Goal: Task Accomplishment & Management: Manage account settings

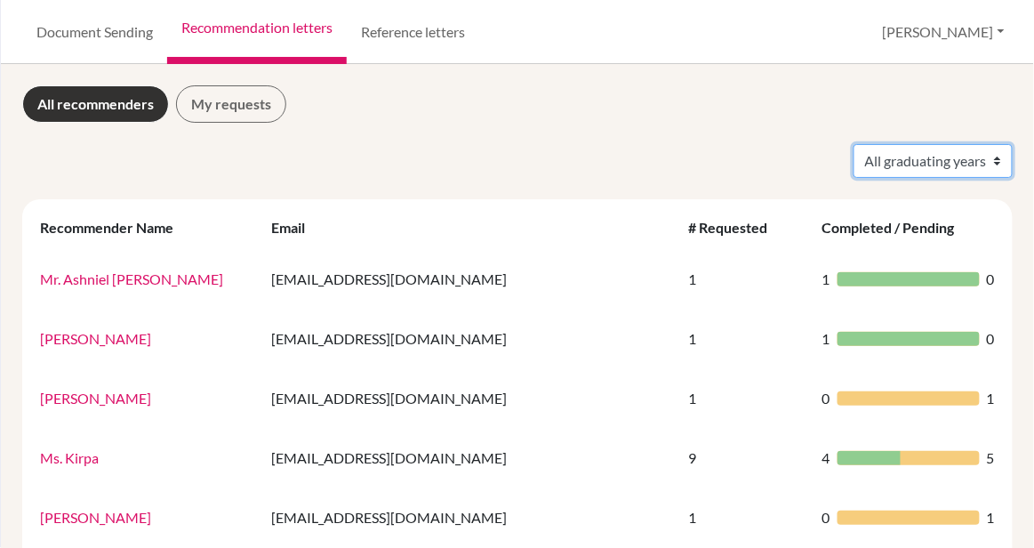
click at [908, 162] on select "All graduating years 2024 2025" at bounding box center [933, 161] width 159 height 34
click at [66, 31] on link "Document Sending" at bounding box center [94, 32] width 145 height 64
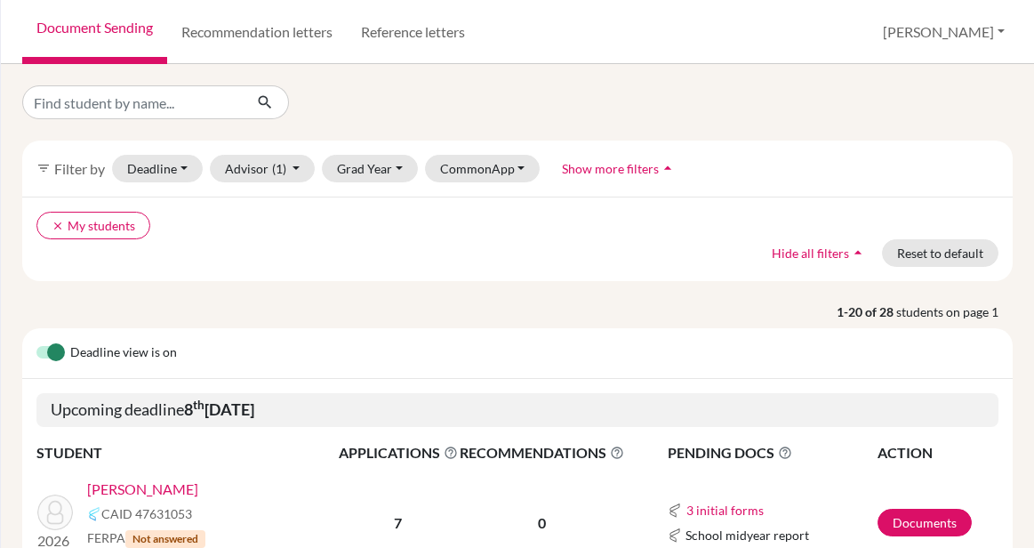
select select "10"
select select "11"
click at [178, 172] on button "Deadline - Select a date range Or double click for a single date selection [DAT…" at bounding box center [157, 169] width 91 height 28
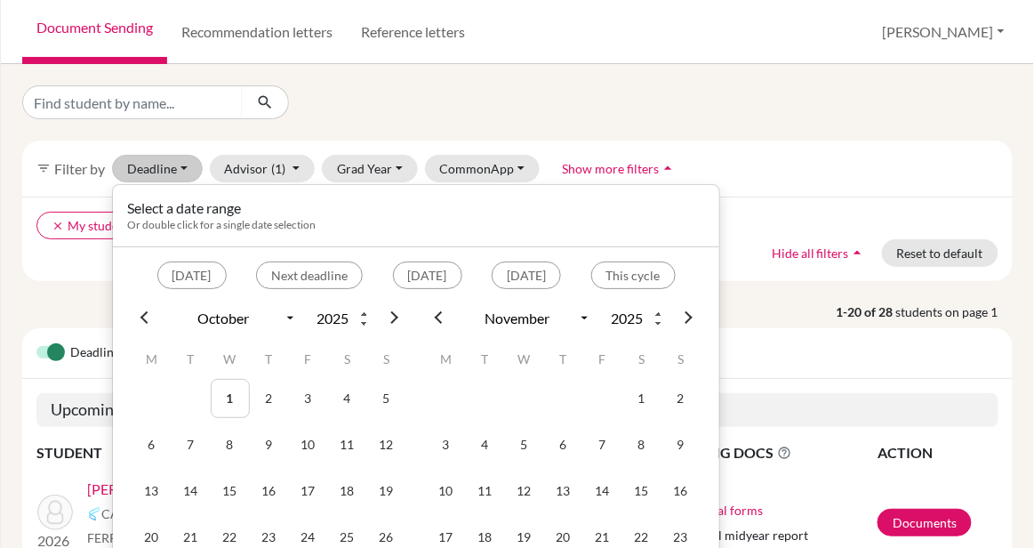
click at [0, 267] on div "Home Students Universities Documents Analytics Help center Community" at bounding box center [0, 274] width 1 height 548
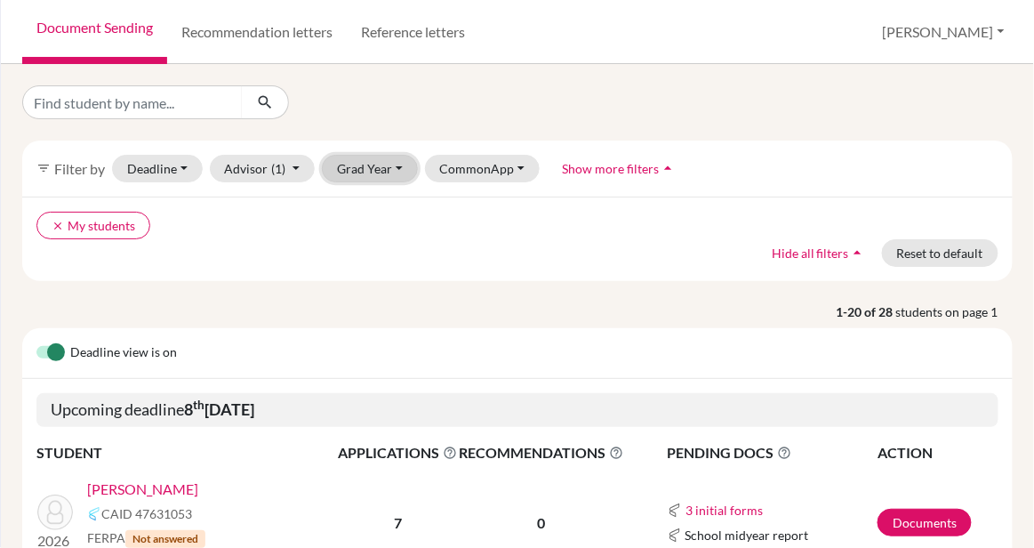
click at [365, 163] on button "Grad Year" at bounding box center [370, 169] width 96 height 28
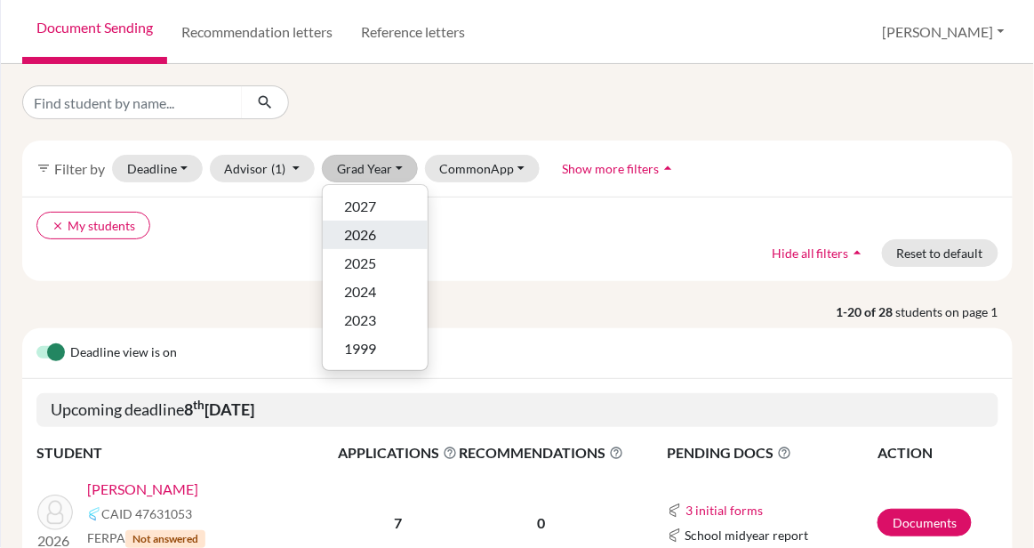
click at [360, 237] on span "2026" at bounding box center [360, 234] width 32 height 21
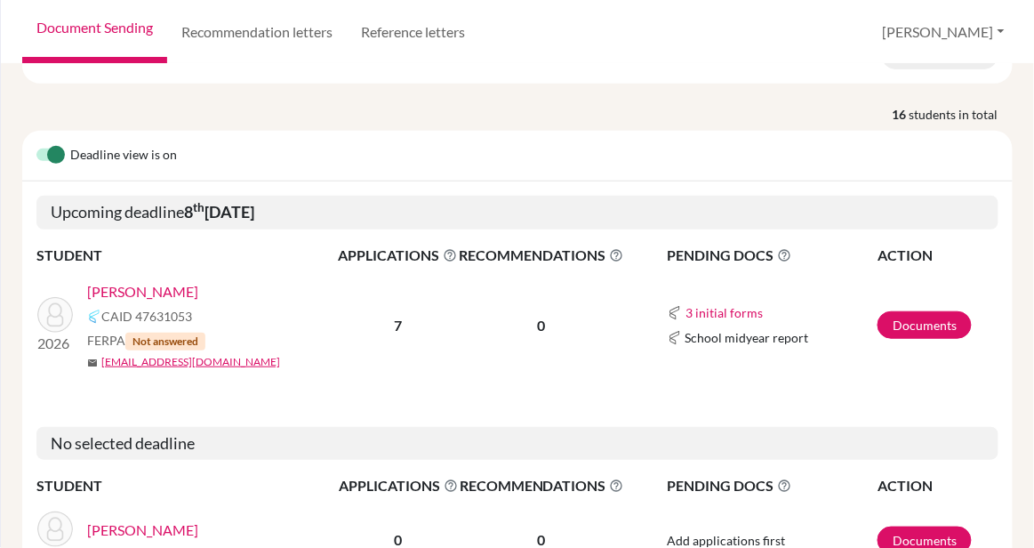
scroll to position [205, 0]
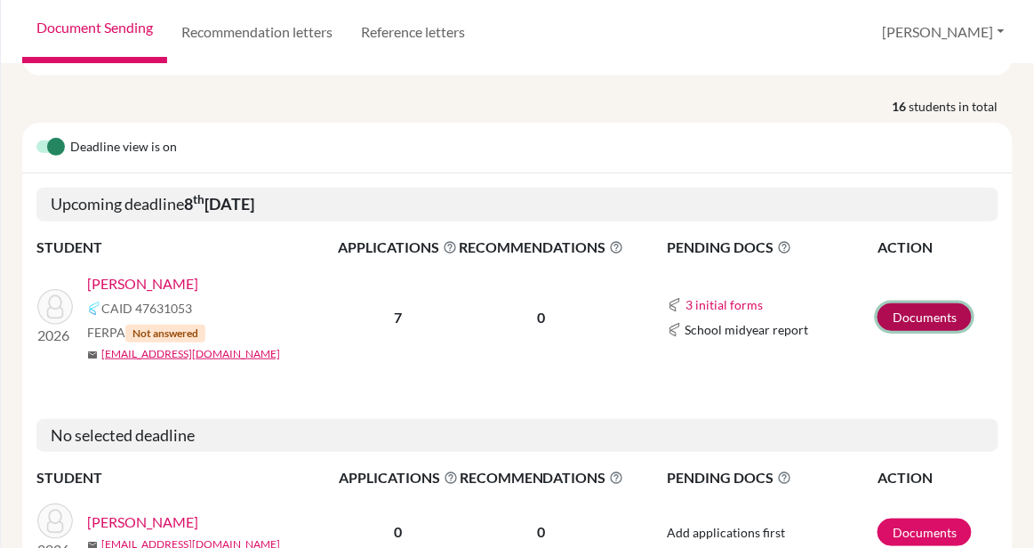
click at [949, 303] on link "Documents" at bounding box center [925, 317] width 94 height 28
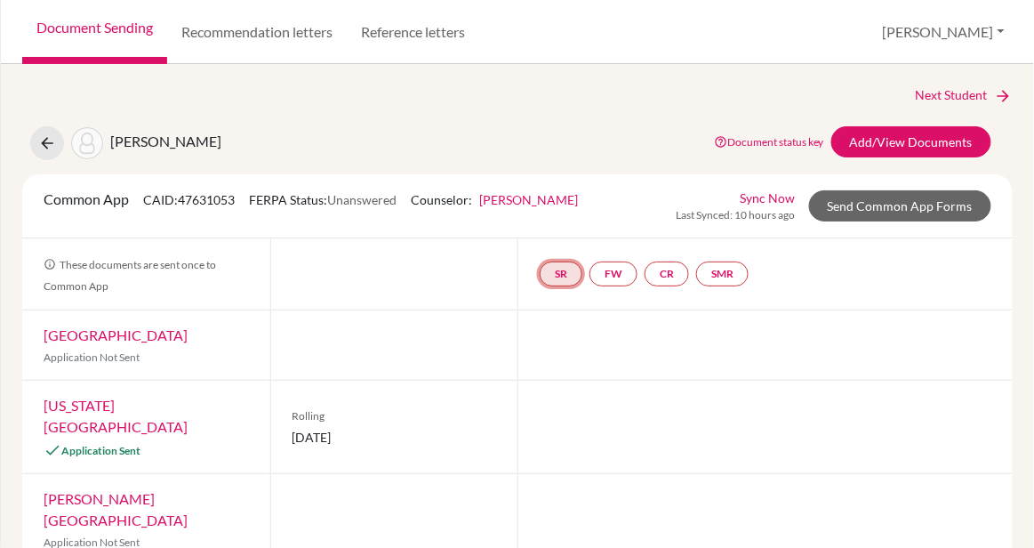
click at [557, 274] on link "SR" at bounding box center [561, 273] width 43 height 25
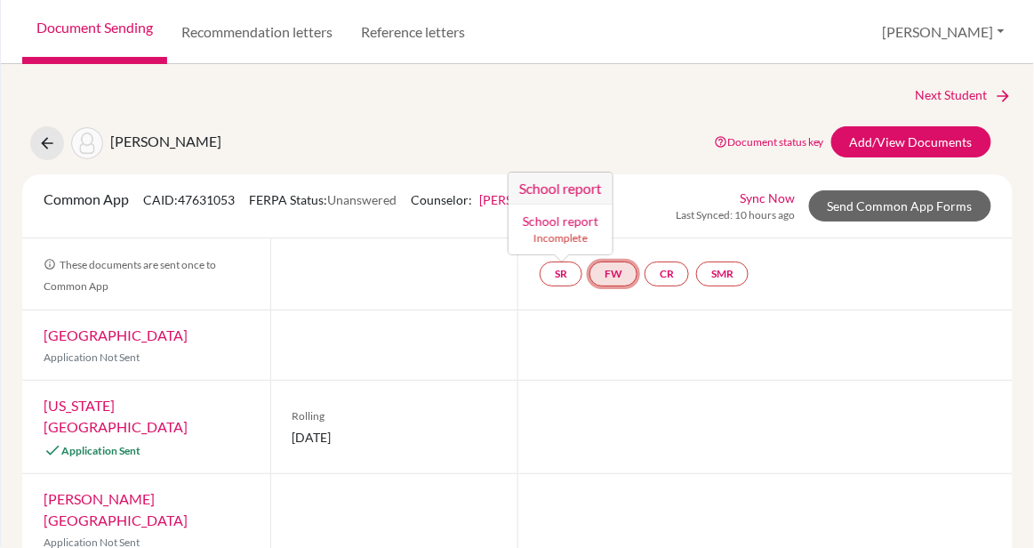
click at [606, 277] on link "FW" at bounding box center [614, 273] width 48 height 25
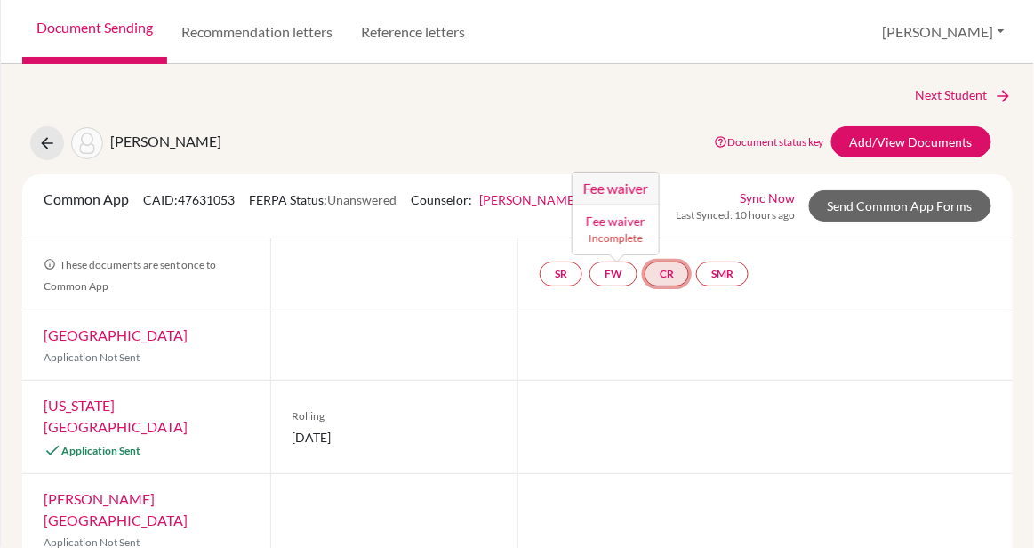
click at [671, 275] on link "CR" at bounding box center [667, 273] width 44 height 25
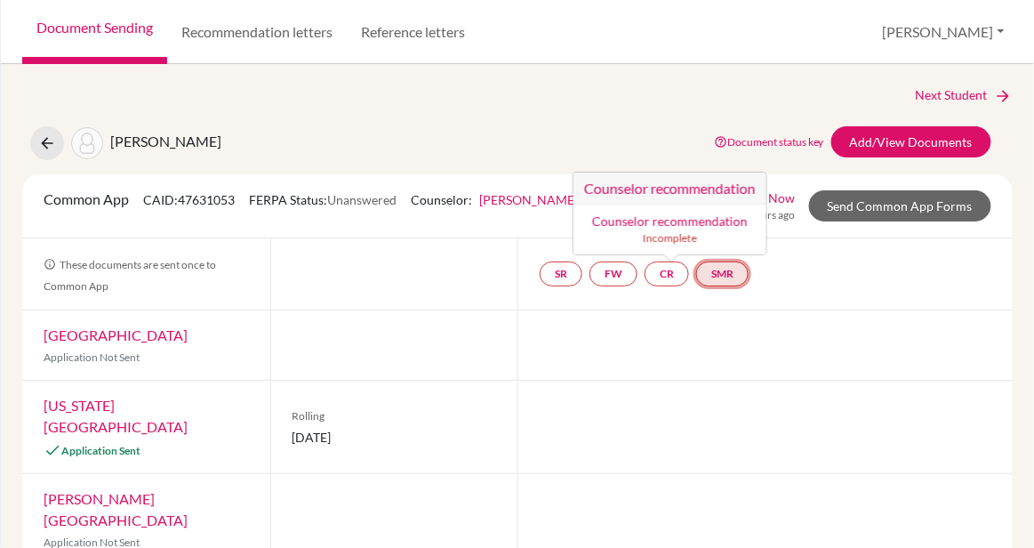
click at [739, 269] on link "SMR" at bounding box center [722, 273] width 52 height 25
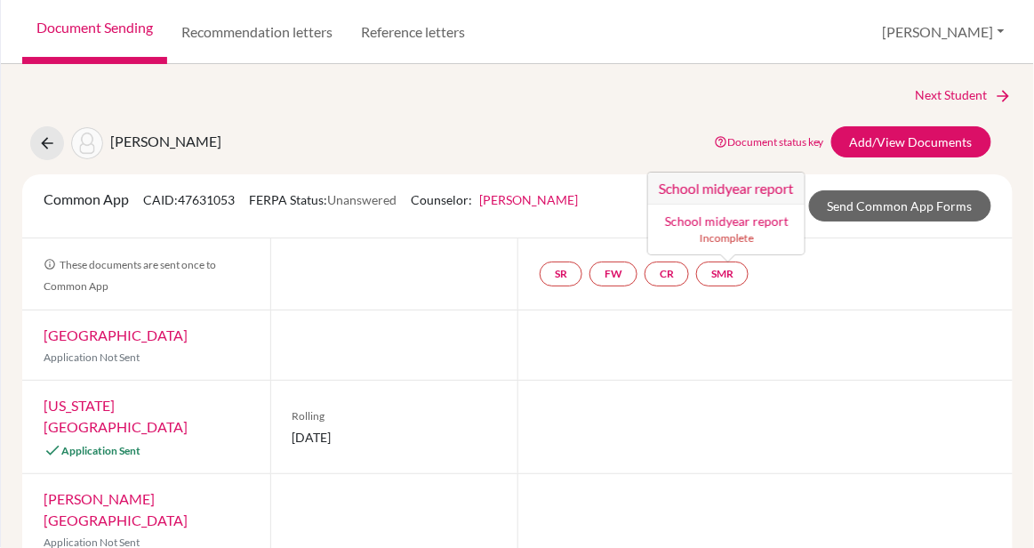
click at [530, 332] on div at bounding box center [765, 344] width 495 height 69
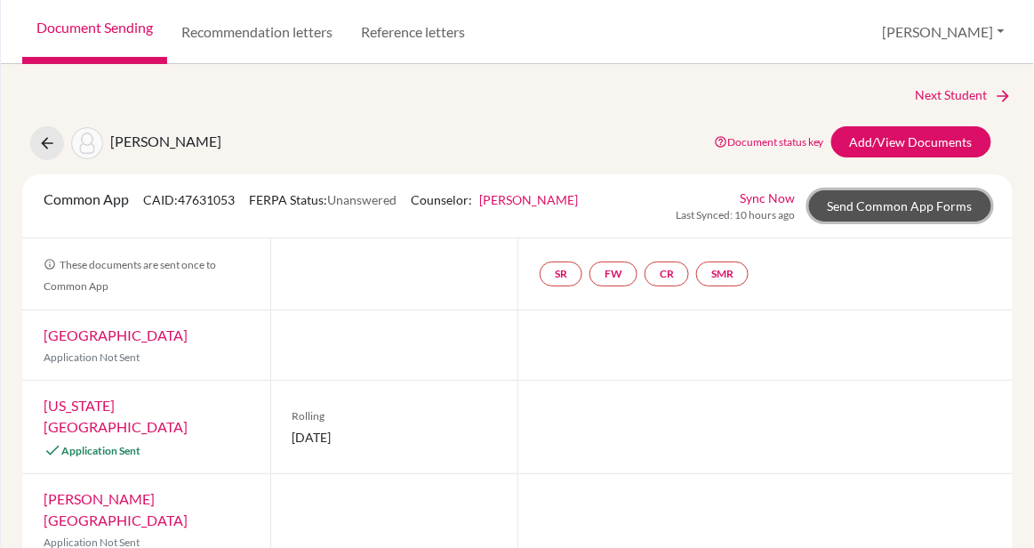
click at [833, 201] on link "Send Common App Forms" at bounding box center [900, 205] width 182 height 31
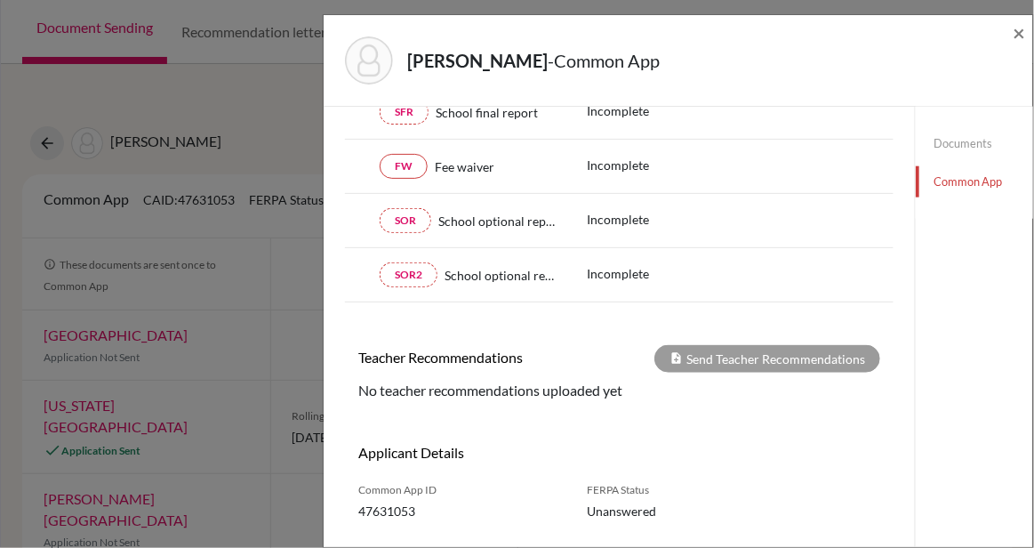
scroll to position [510, 0]
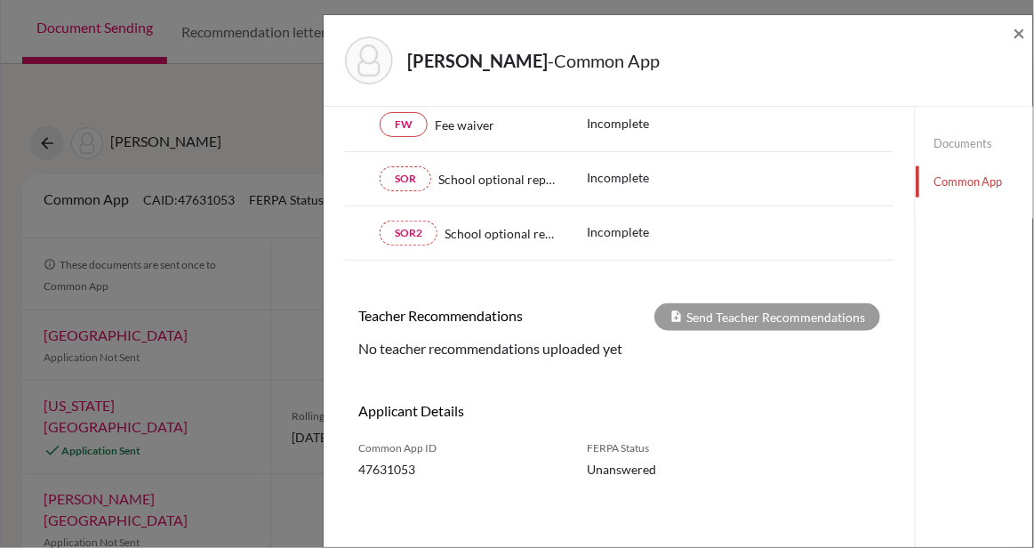
click at [227, 117] on div "Sillah, Boimah - Common App × × Please ask your student to answer the FERPA que…" at bounding box center [517, 274] width 1034 height 548
click at [1019, 31] on span "×" at bounding box center [1020, 33] width 12 height 26
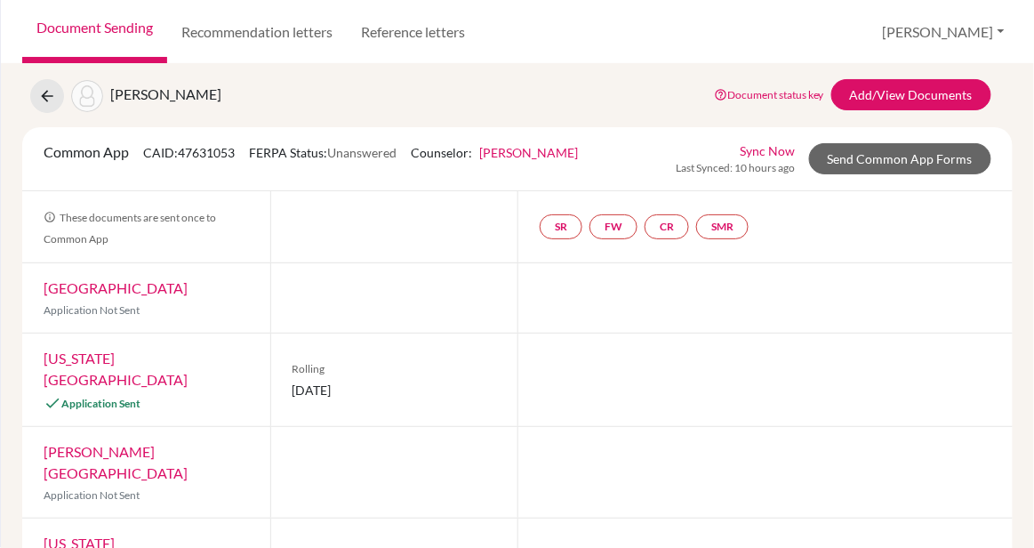
scroll to position [37, 0]
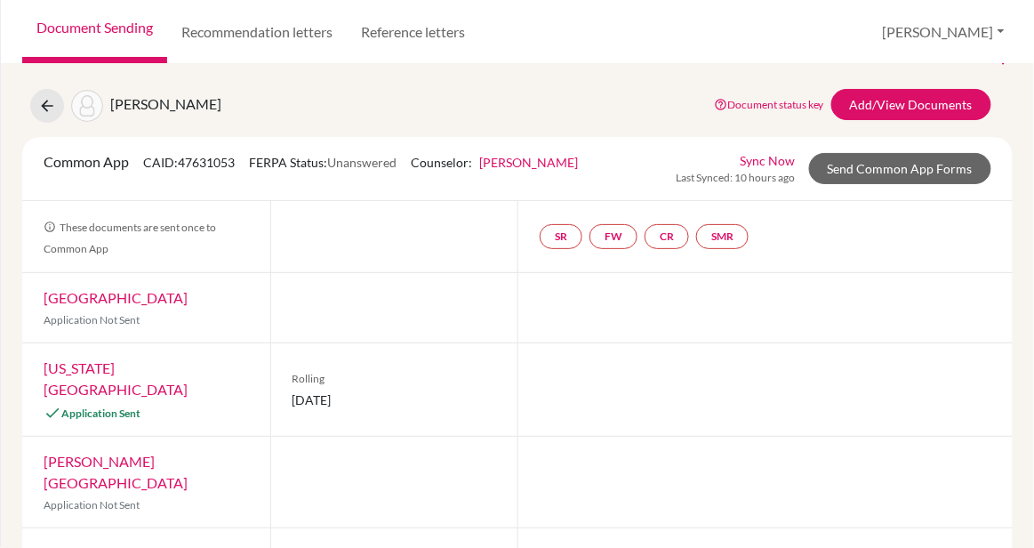
click at [781, 162] on link "Sync Now" at bounding box center [767, 160] width 55 height 19
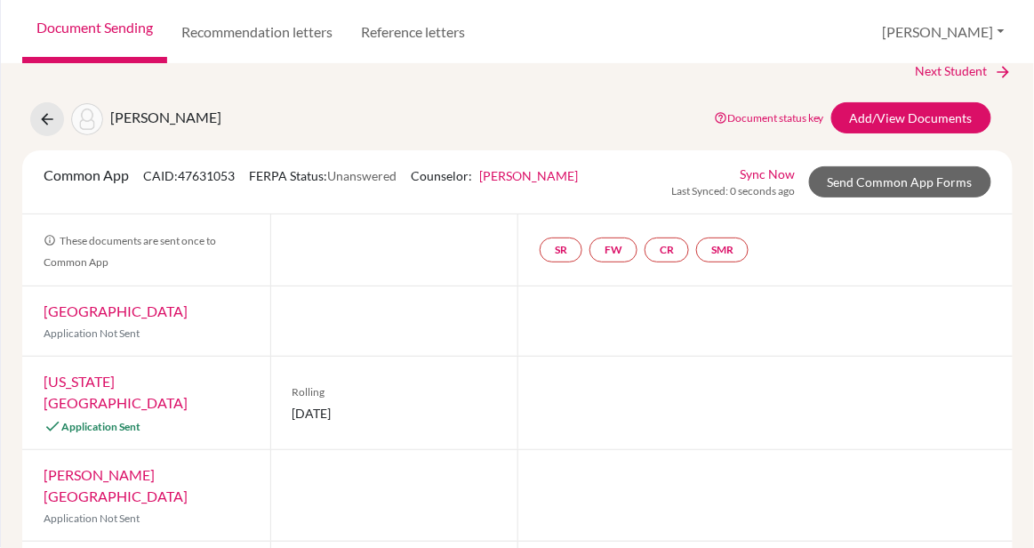
scroll to position [54, 0]
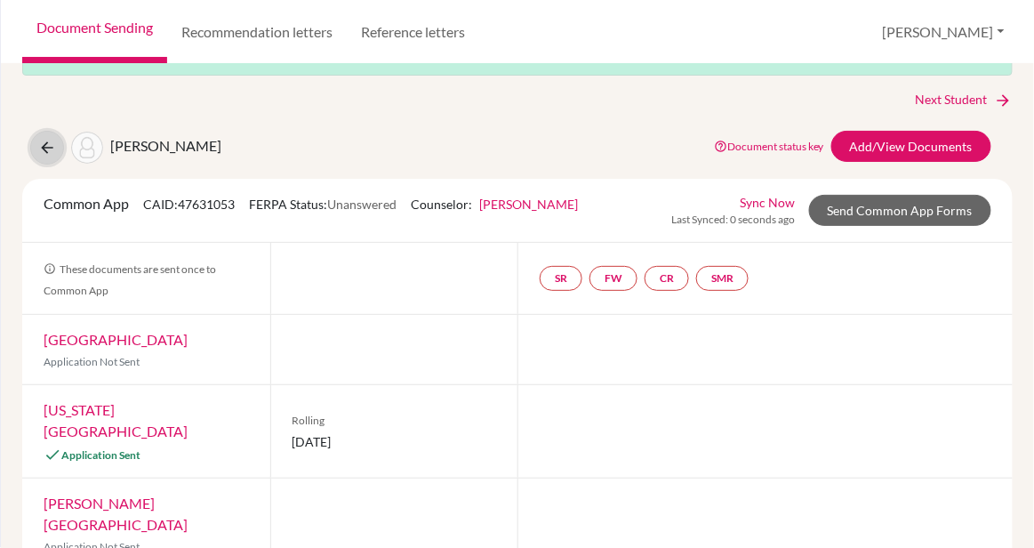
click at [37, 149] on button at bounding box center [47, 148] width 34 height 34
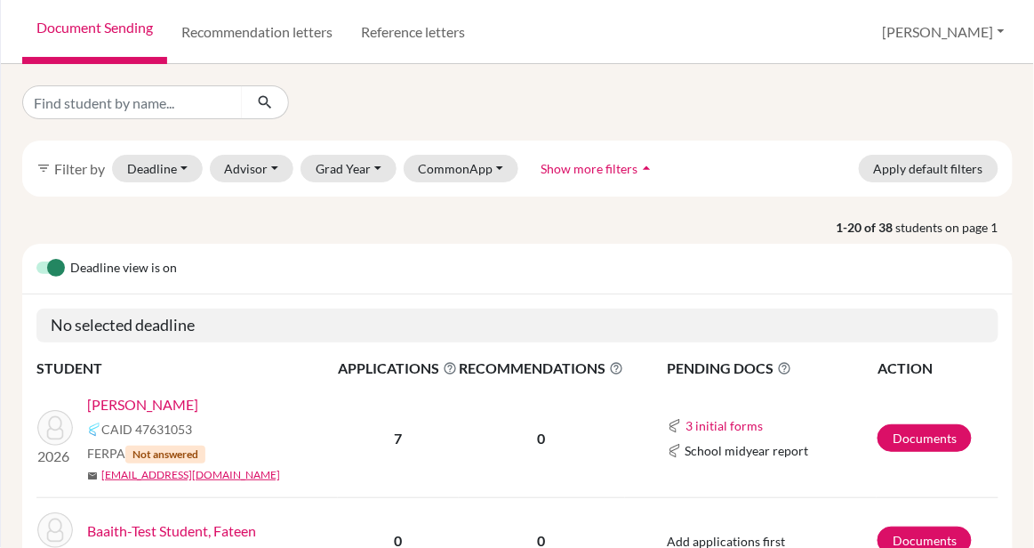
scroll to position [173, 0]
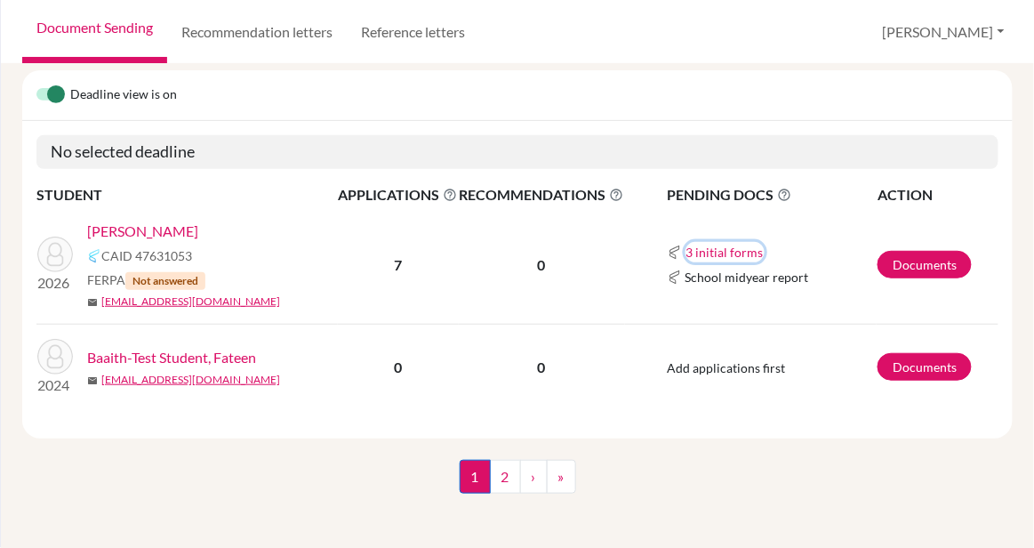
click at [692, 248] on button "3 initial forms" at bounding box center [725, 252] width 79 height 20
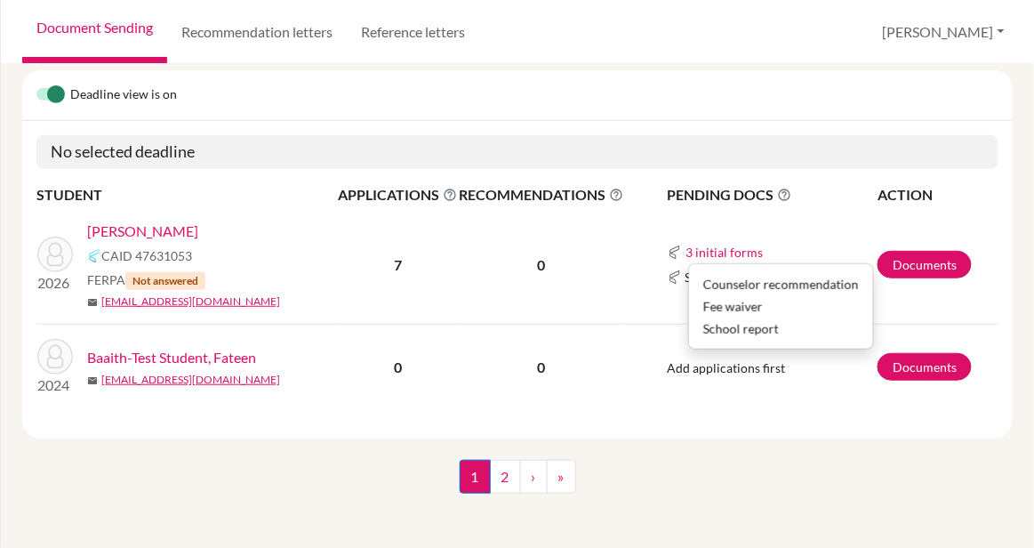
click at [643, 283] on td "3 initial forms Counselor recommendation Fee waiver School report School midyea…" at bounding box center [751, 265] width 253 height 118
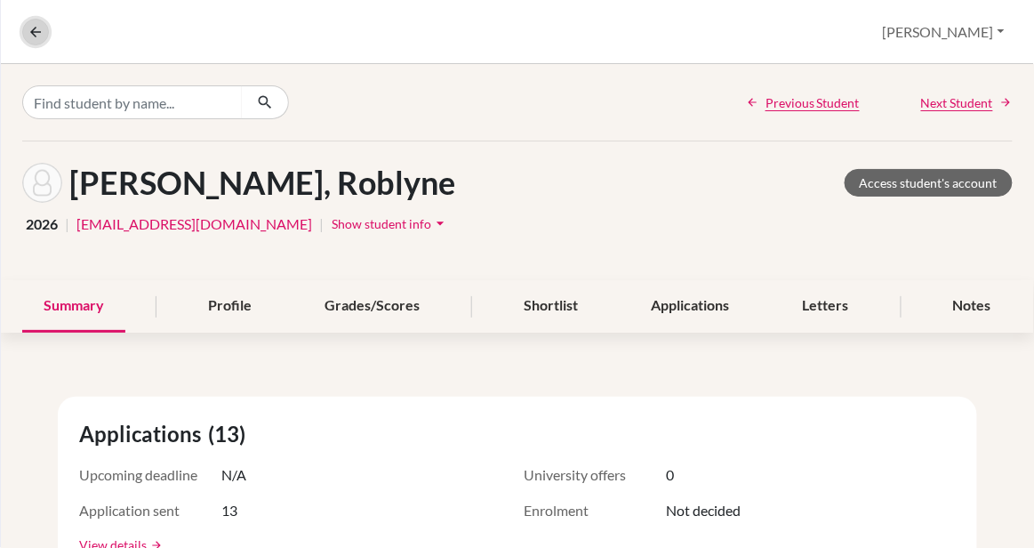
click at [32, 24] on icon at bounding box center [36, 32] width 16 height 16
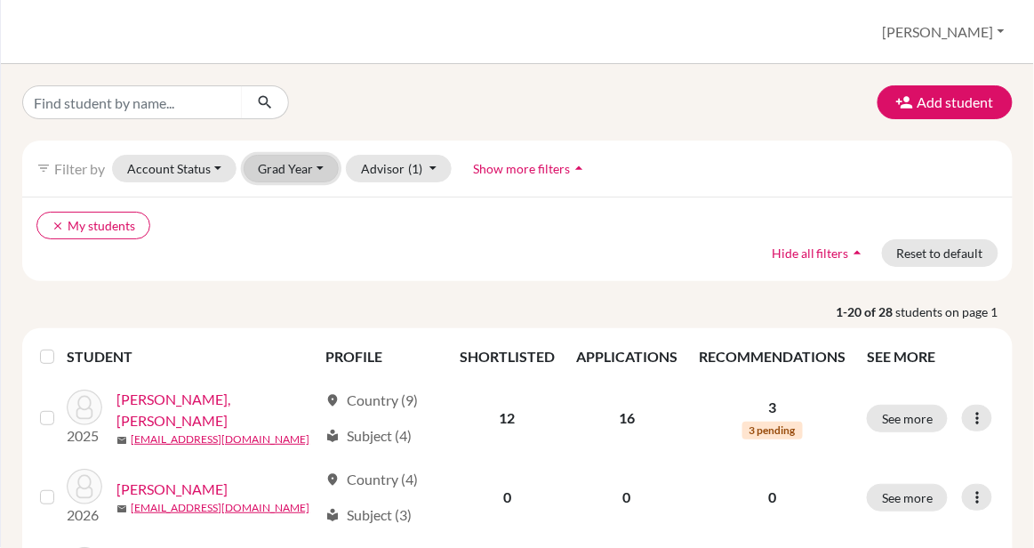
click at [312, 166] on button "Grad Year" at bounding box center [292, 169] width 96 height 28
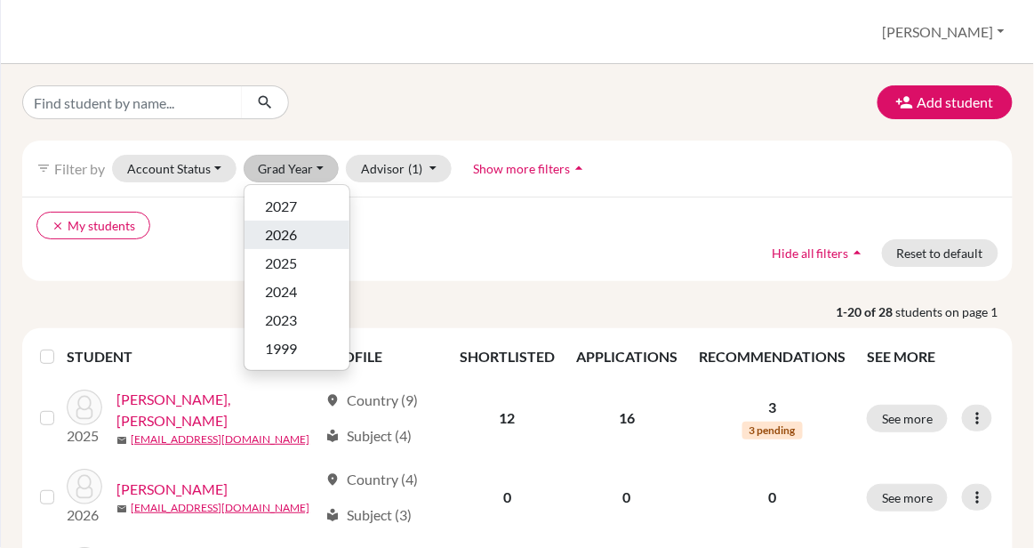
click at [298, 229] on div "2026" at bounding box center [297, 234] width 62 height 21
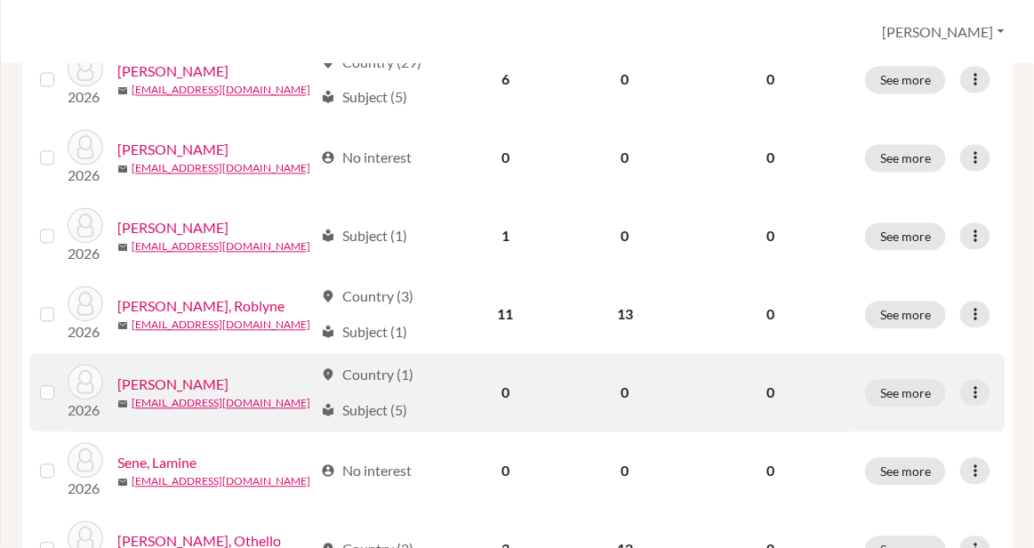
scroll to position [794, 0]
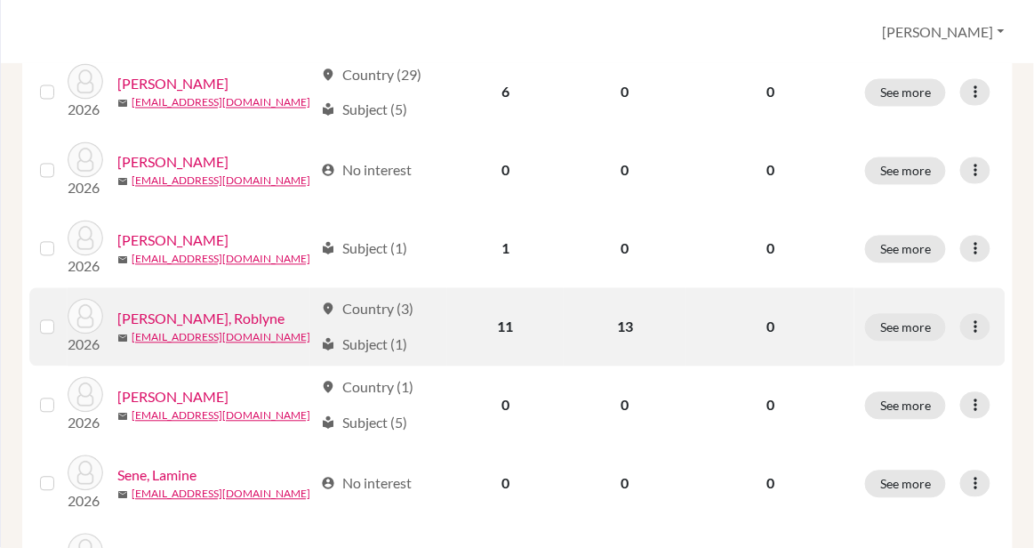
click at [61, 317] on label at bounding box center [61, 317] width 0 height 0
click at [0, 0] on input "checkbox" at bounding box center [0, 0] width 0 height 0
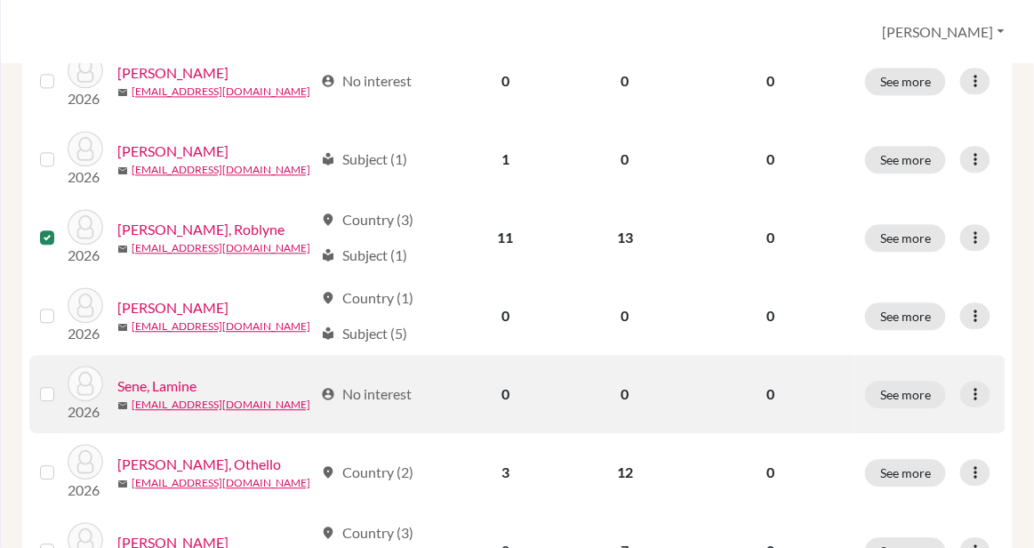
scroll to position [968, 0]
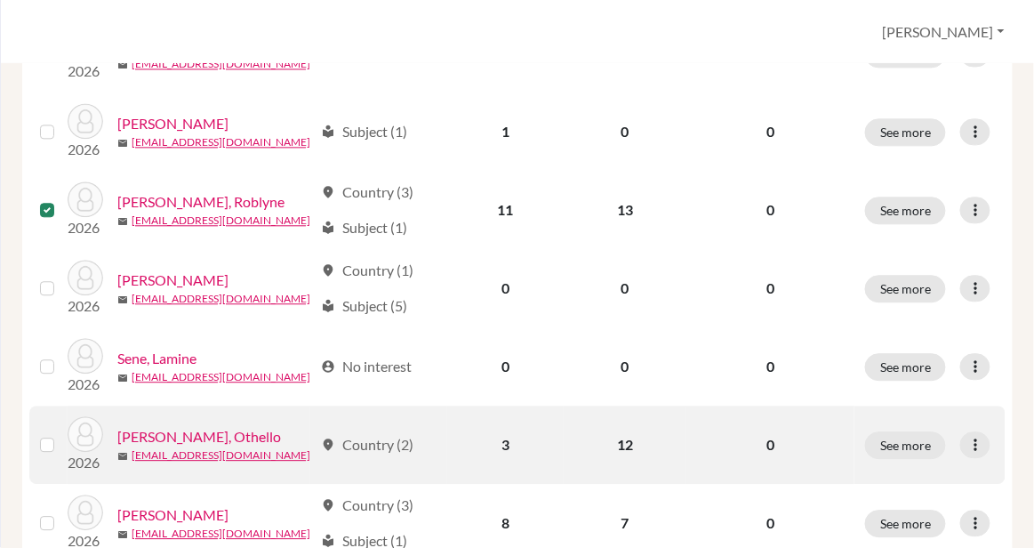
click at [61, 434] on label at bounding box center [61, 434] width 0 height 0
click at [0, 0] on input "checkbox" at bounding box center [0, 0] width 0 height 0
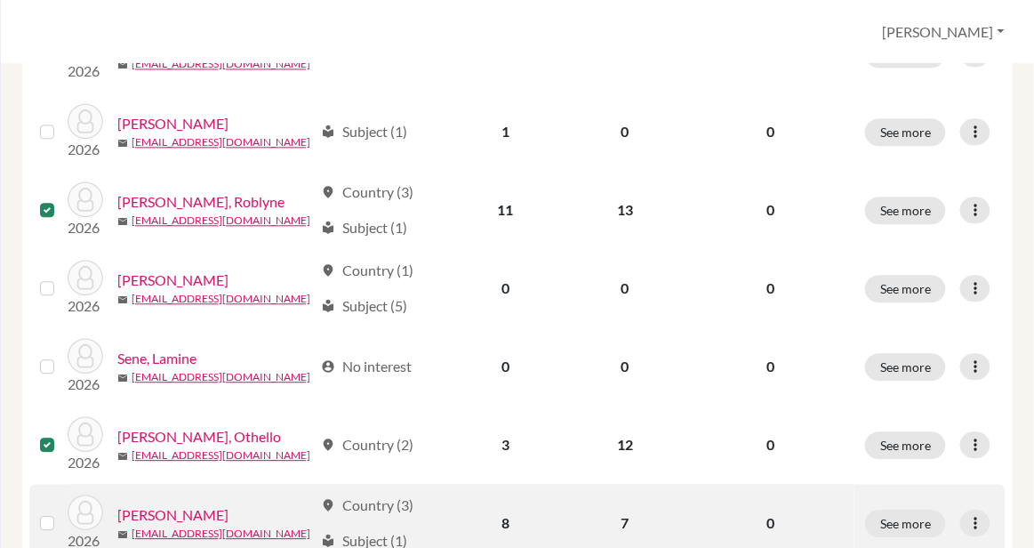
click at [61, 512] on label at bounding box center [61, 512] width 0 height 0
click at [0, 0] on input "checkbox" at bounding box center [0, 0] width 0 height 0
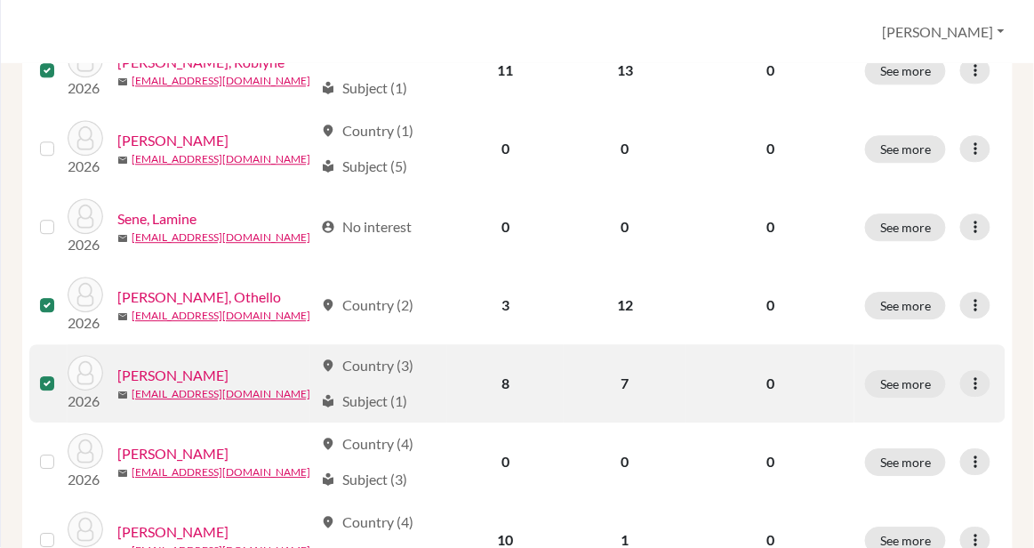
scroll to position [1160, 0]
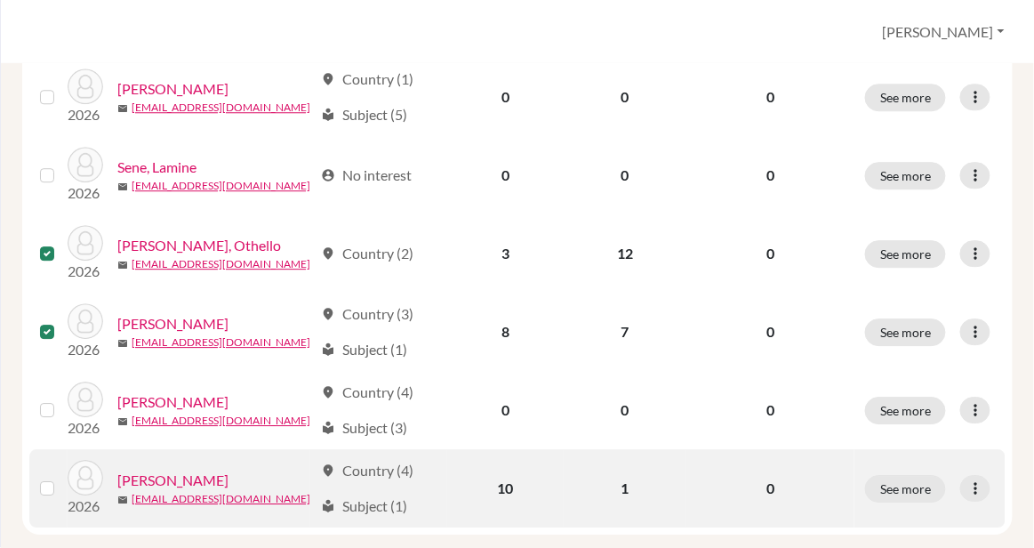
click at [61, 478] on label at bounding box center [61, 478] width 0 height 0
click at [0, 0] on input "checkbox" at bounding box center [0, 0] width 0 height 0
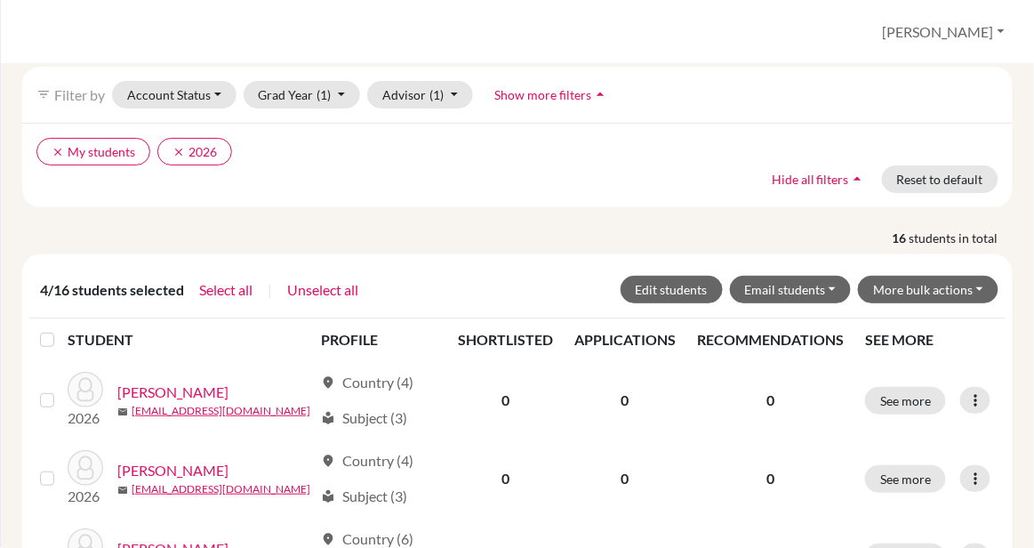
scroll to position [65, 0]
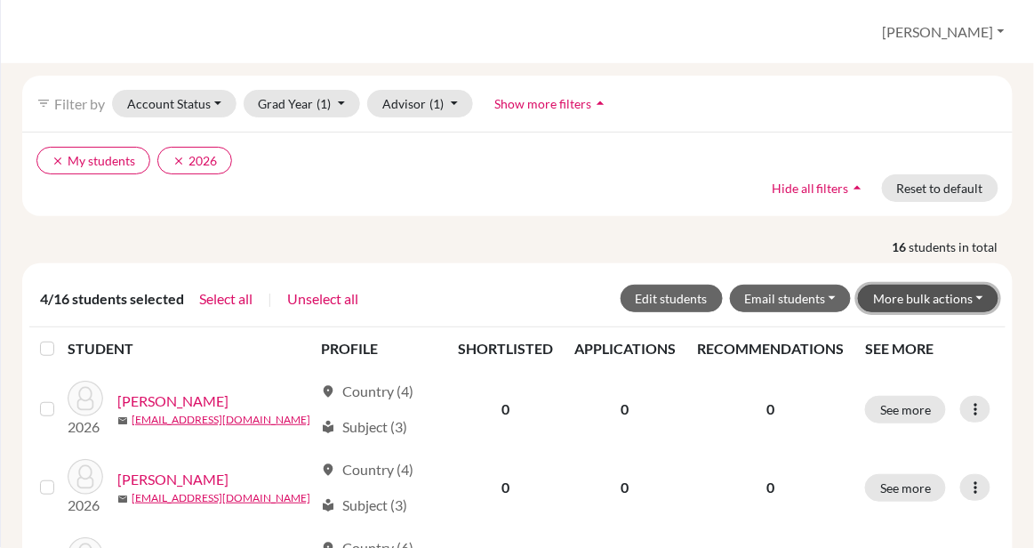
click at [970, 285] on button "More bulk actions" at bounding box center [928, 299] width 141 height 28
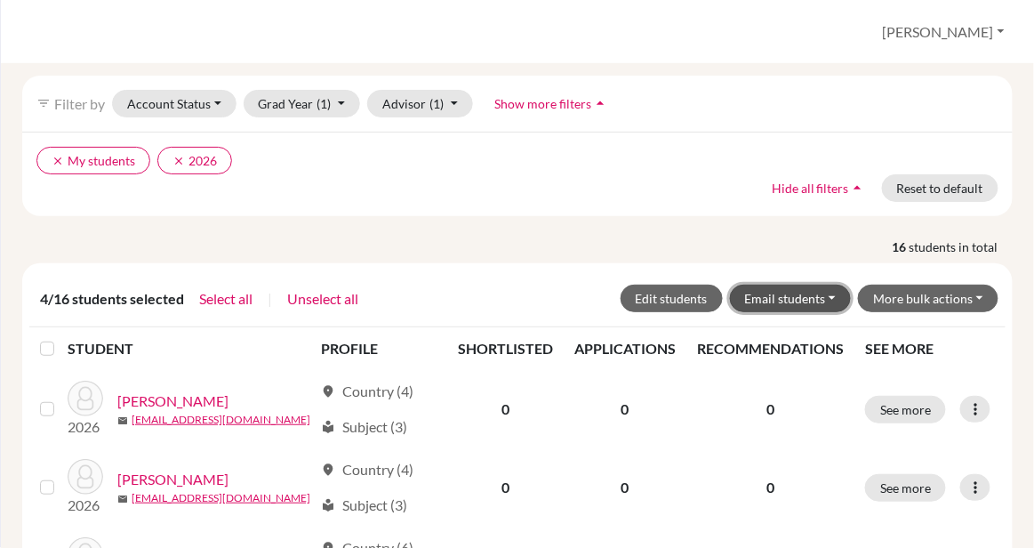
click at [780, 285] on button "Email students" at bounding box center [791, 299] width 122 height 28
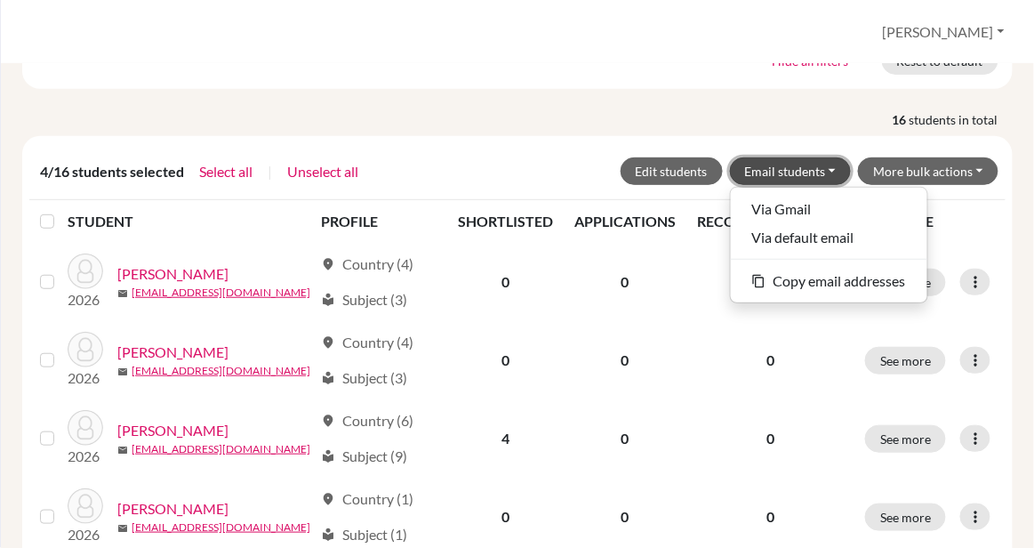
scroll to position [195, 0]
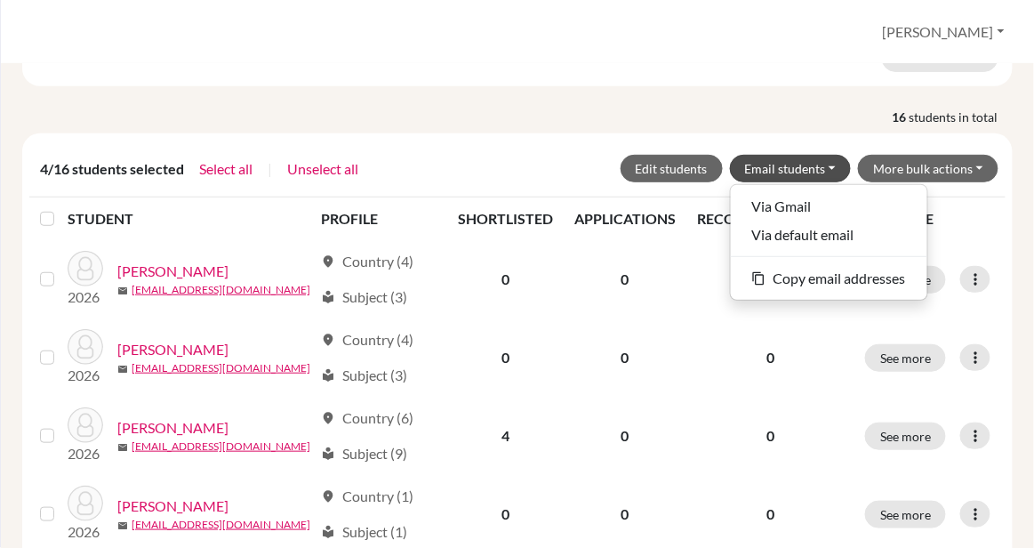
click at [223, 197] on th "STUDENT" at bounding box center [189, 218] width 243 height 43
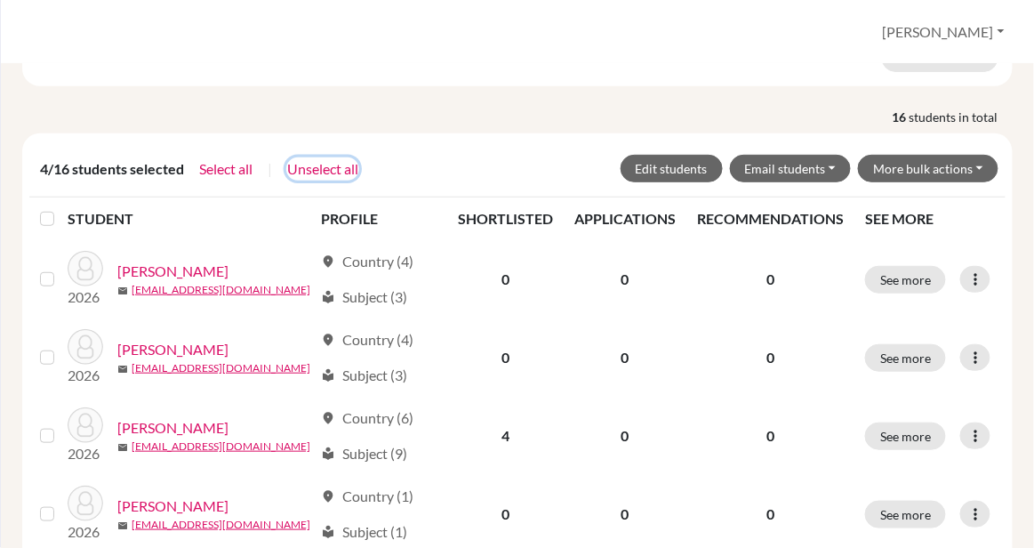
click at [325, 157] on button "Unselect all" at bounding box center [322, 168] width 73 height 23
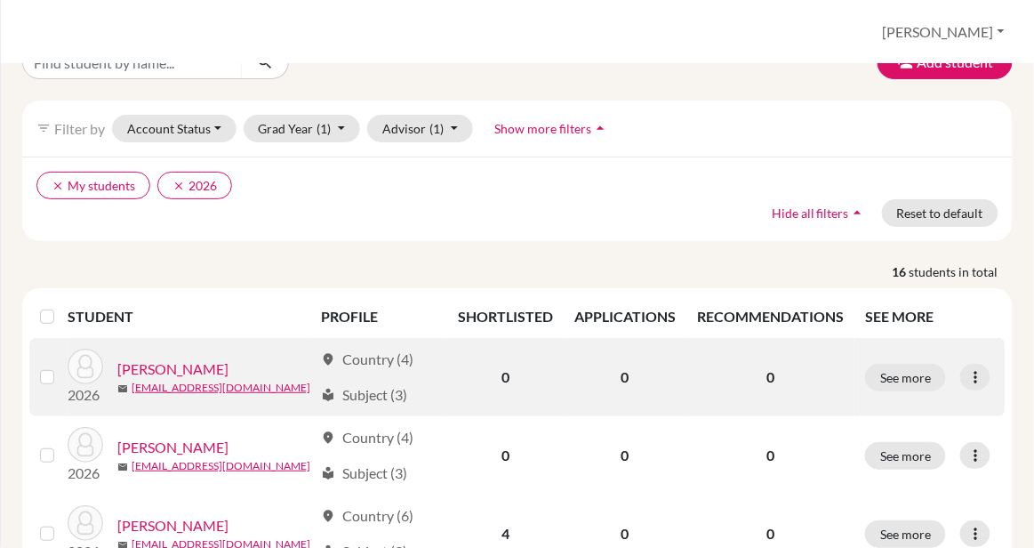
scroll to position [0, 0]
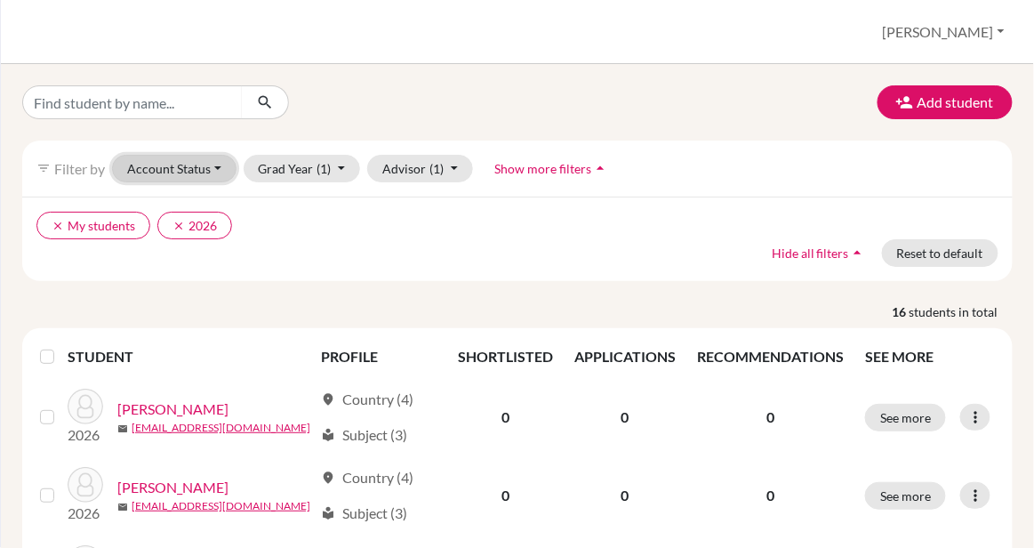
click at [184, 169] on button "Account Status" at bounding box center [174, 169] width 125 height 28
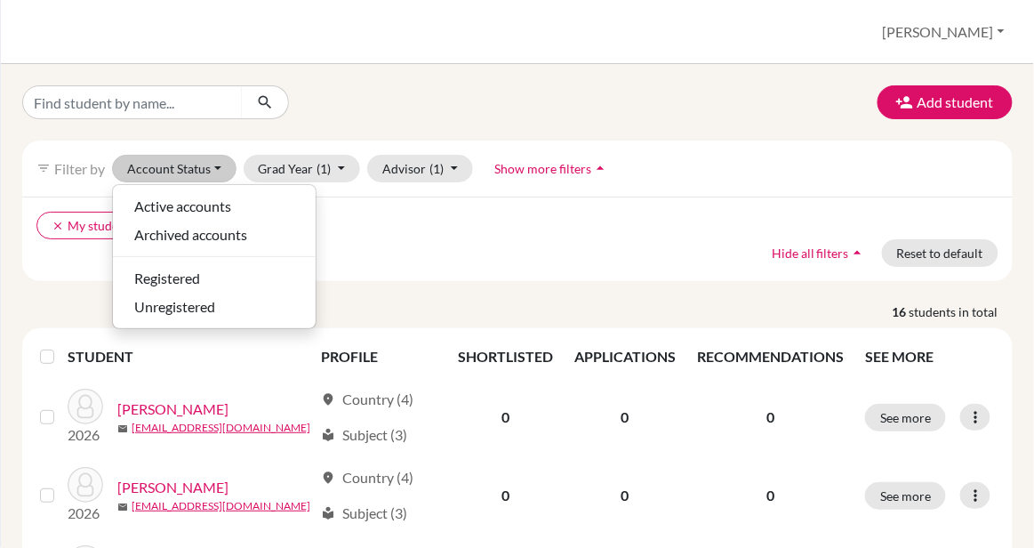
click at [495, 52] on div "Students overview [GEOGRAPHIC_DATA] Profile School Settings Log out" at bounding box center [517, 32] width 1033 height 64
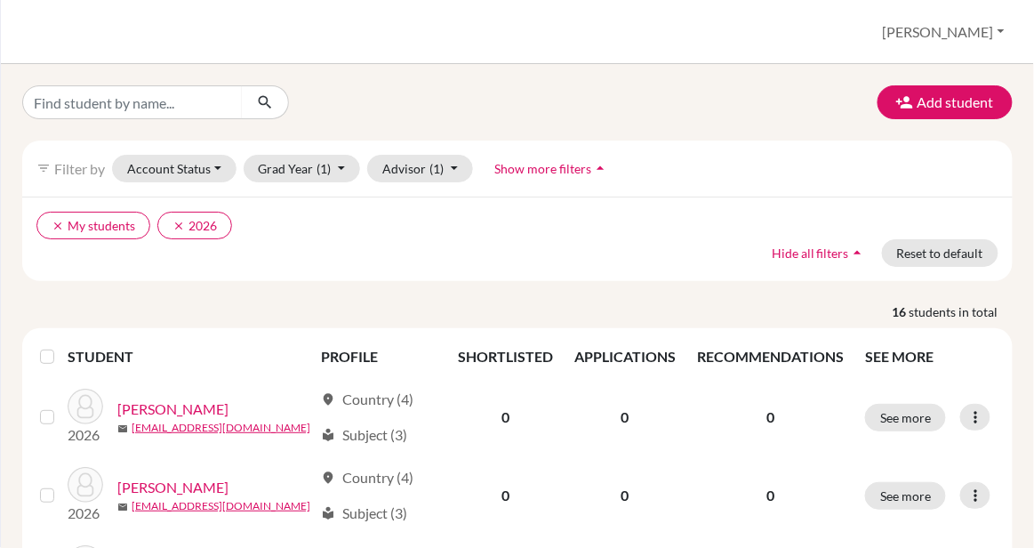
click at [863, 244] on icon "arrow_drop_up" at bounding box center [858, 253] width 18 height 18
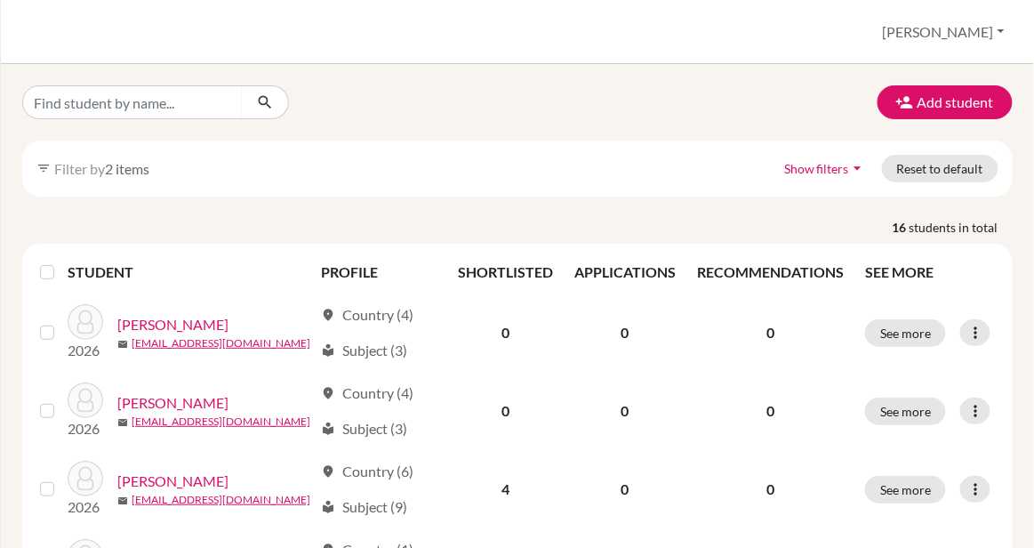
click at [858, 166] on icon "arrow_drop_down" at bounding box center [858, 168] width 18 height 18
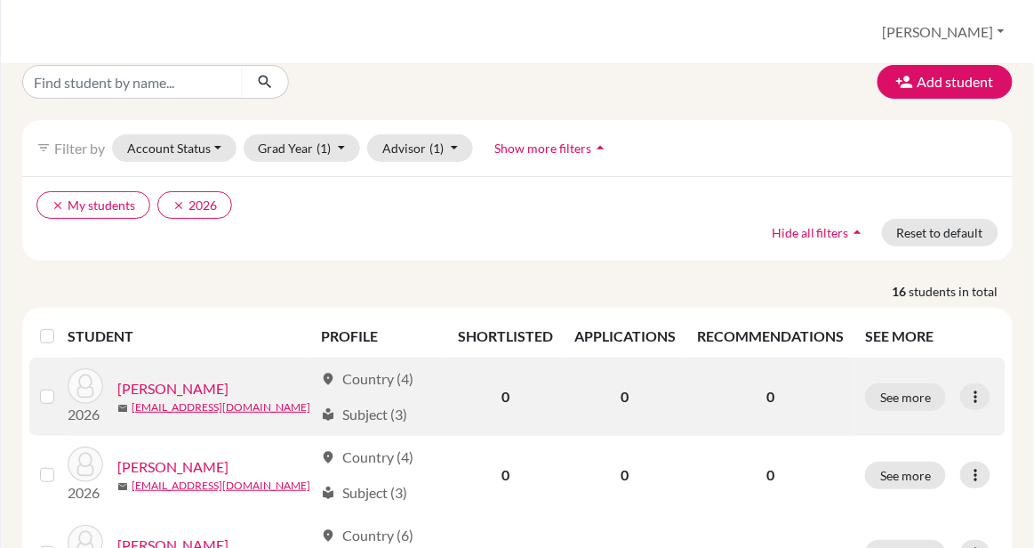
scroll to position [17, 0]
